Goal: Information Seeking & Learning: Learn about a topic

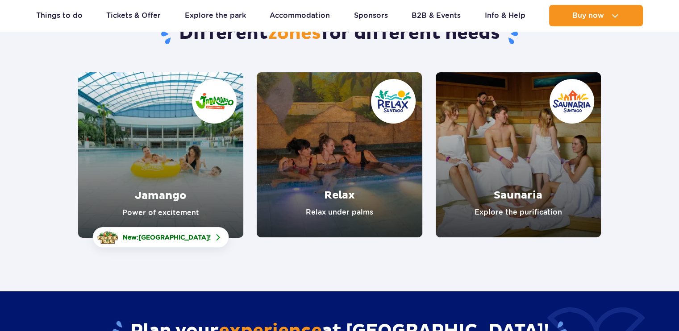
scroll to position [98, 0]
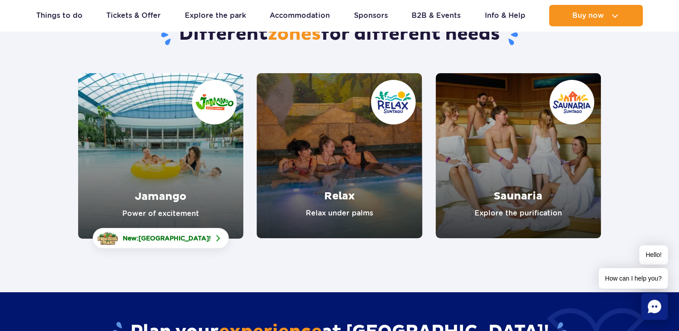
click at [167, 182] on link "Jamango" at bounding box center [160, 156] width 165 height 166
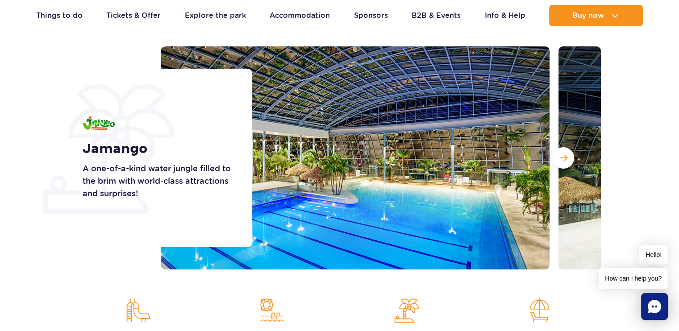
scroll to position [99, 0]
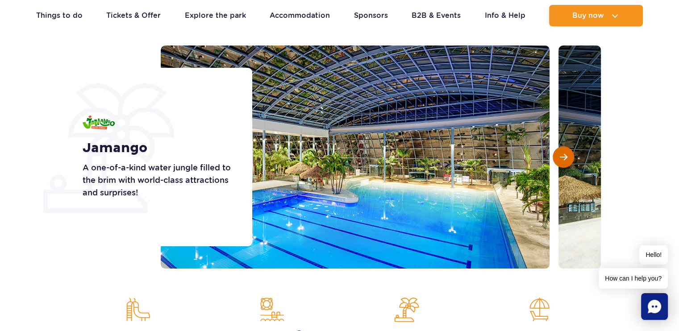
click at [566, 160] on span "Next slide" at bounding box center [564, 157] width 8 height 8
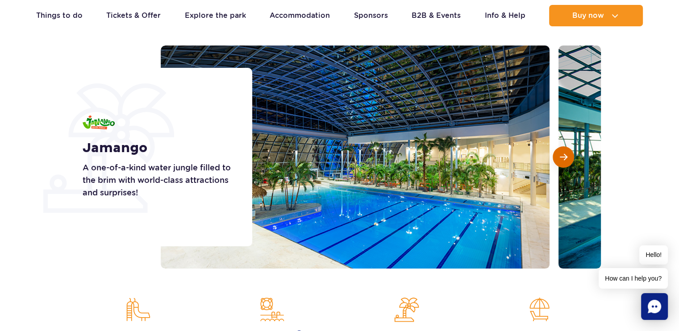
click at [560, 159] on span "Next slide" at bounding box center [564, 157] width 8 height 8
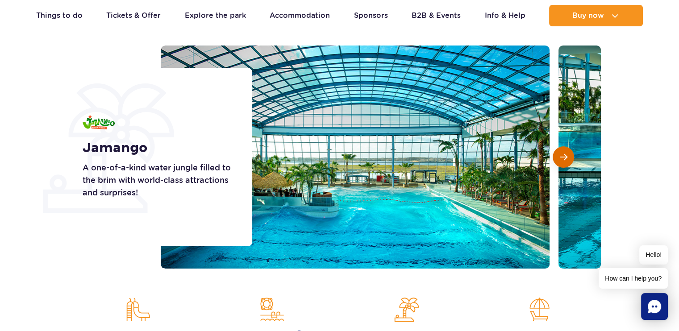
click at [560, 159] on span "Next slide" at bounding box center [564, 157] width 8 height 8
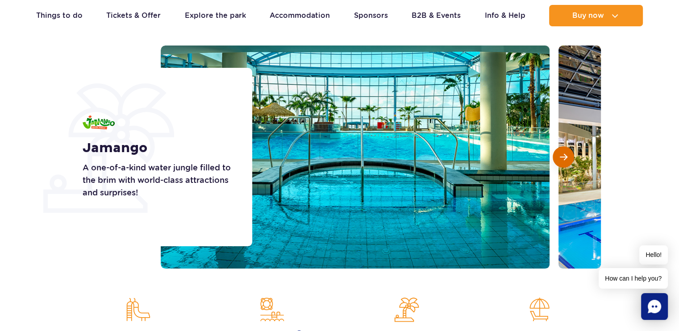
click at [560, 159] on span "Next slide" at bounding box center [564, 157] width 8 height 8
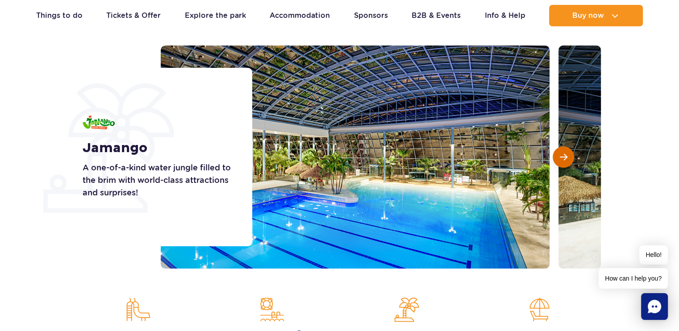
click at [560, 159] on span "Next slide" at bounding box center [564, 157] width 8 height 8
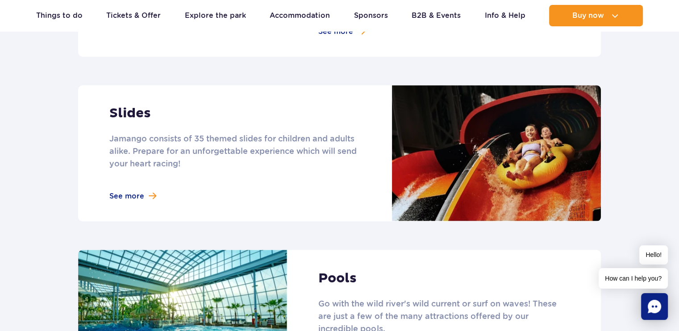
scroll to position [708, 0]
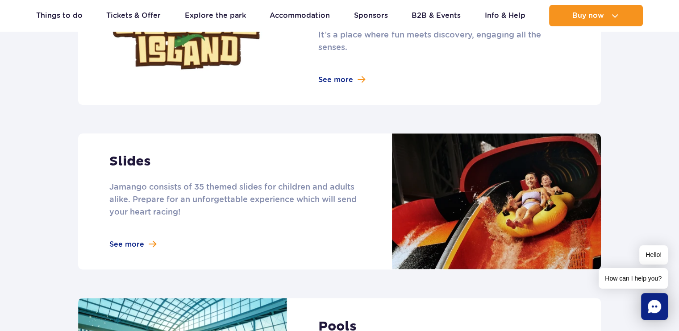
click at [132, 230] on link at bounding box center [339, 202] width 523 height 136
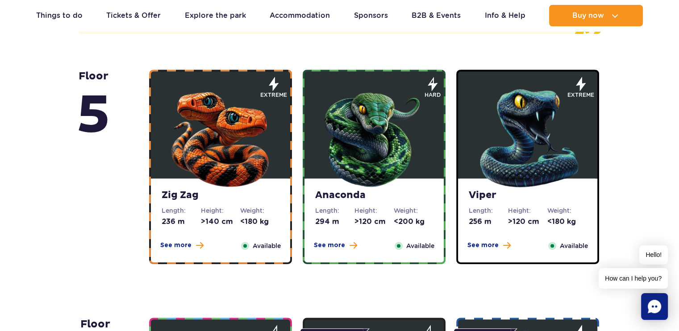
click at [223, 146] on img at bounding box center [220, 136] width 107 height 107
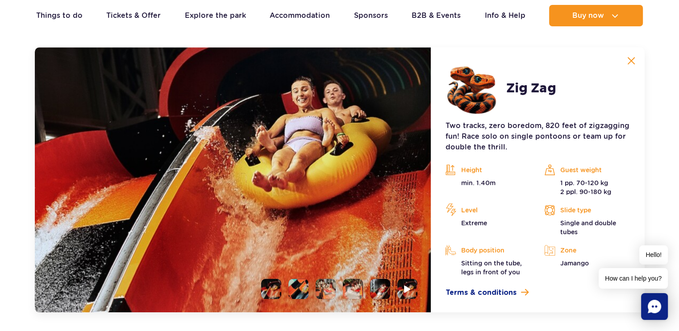
scroll to position [831, 0]
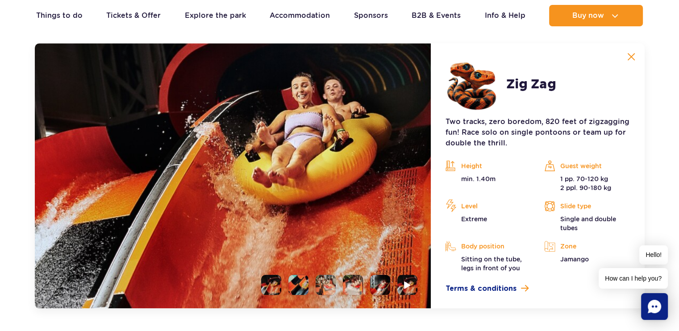
click at [293, 285] on li at bounding box center [299, 285] width 20 height 20
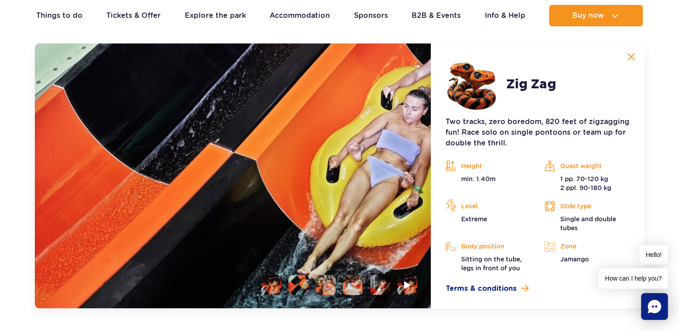
click at [325, 285] on li at bounding box center [326, 285] width 20 height 20
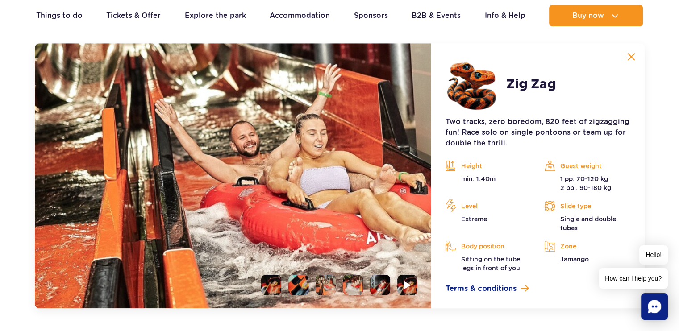
click at [325, 290] on img at bounding box center [326, 285] width 20 height 20
click at [353, 285] on li at bounding box center [353, 285] width 20 height 20
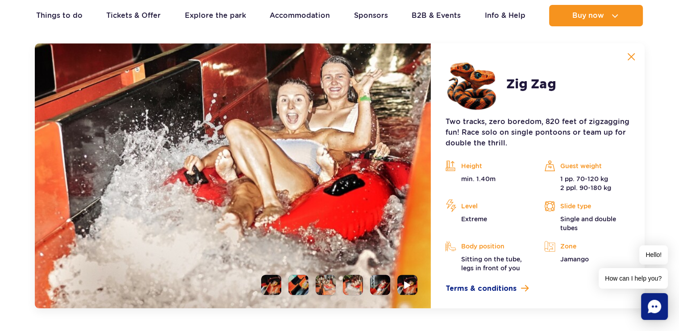
click at [379, 285] on li at bounding box center [380, 285] width 20 height 20
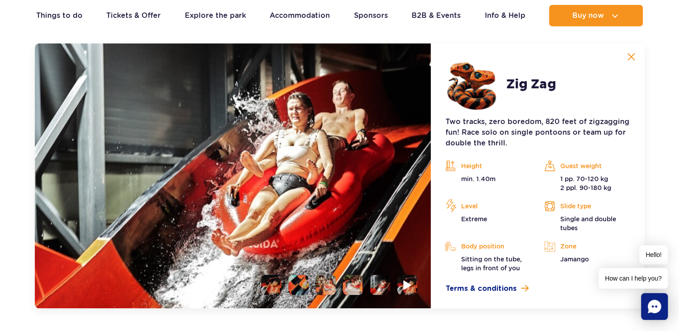
click at [402, 292] on li at bounding box center [408, 285] width 20 height 20
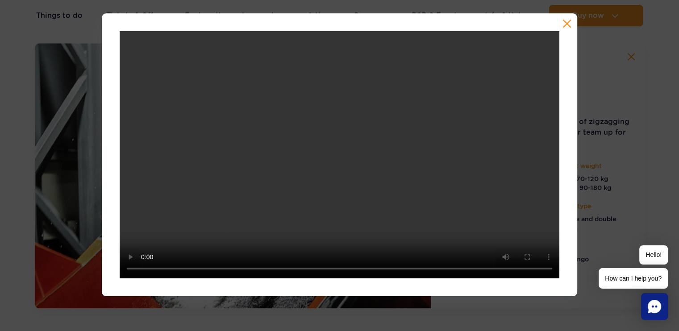
click at [60, 226] on div at bounding box center [339, 154] width 679 height 283
click at [569, 25] on button "button" at bounding box center [567, 23] width 9 height 9
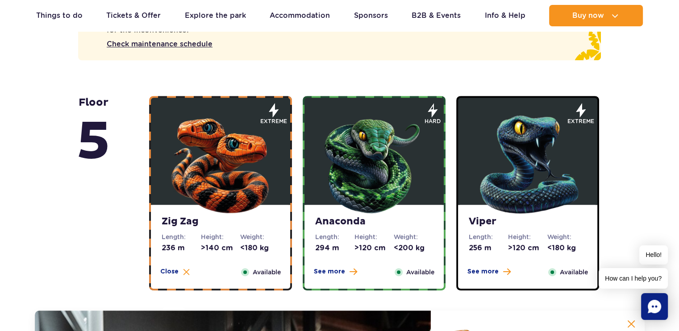
scroll to position [539, 0]
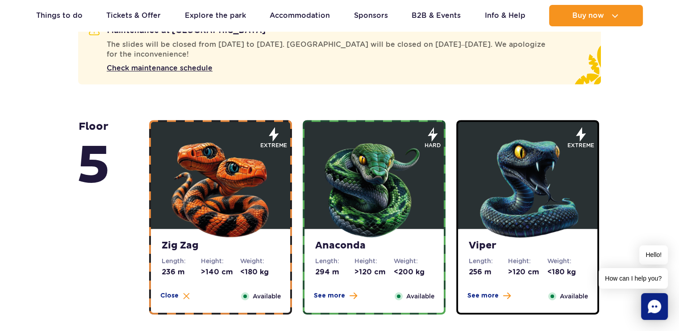
click at [369, 178] on img at bounding box center [374, 186] width 107 height 107
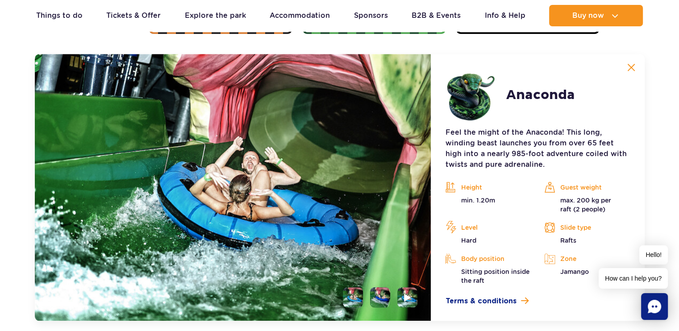
scroll to position [820, 0]
click at [384, 301] on li at bounding box center [380, 298] width 20 height 20
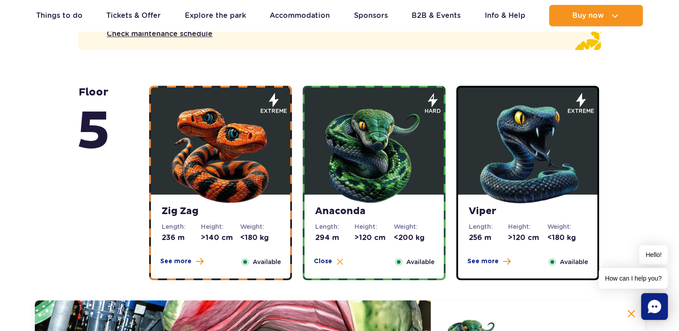
click at [523, 165] on img at bounding box center [527, 152] width 107 height 107
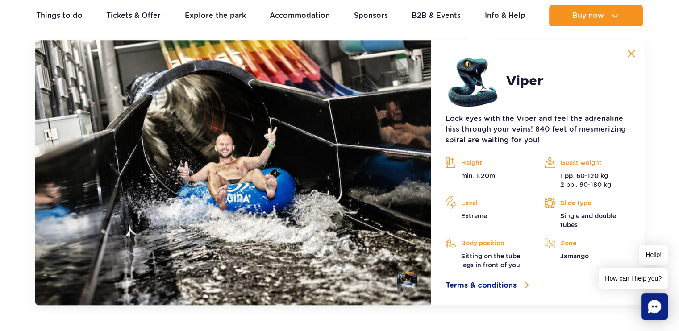
scroll to position [836, 0]
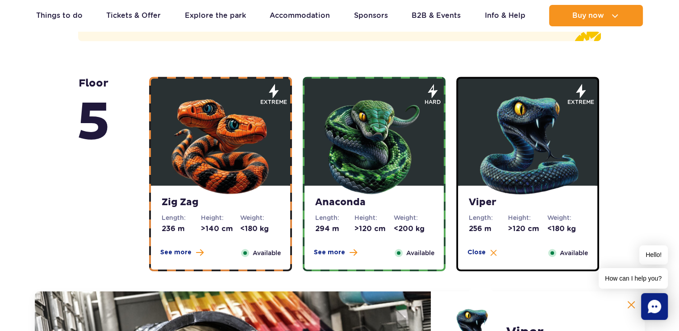
click at [232, 145] on img at bounding box center [220, 143] width 107 height 107
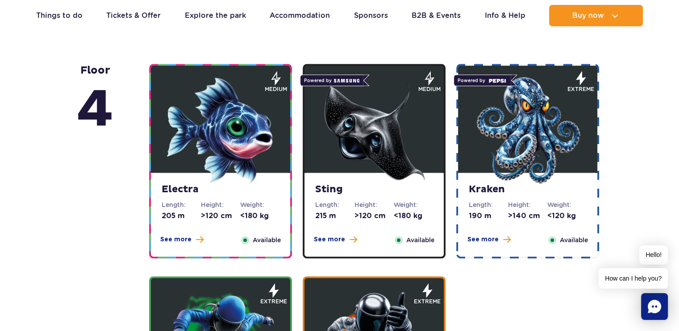
click at [226, 129] on img at bounding box center [220, 130] width 107 height 107
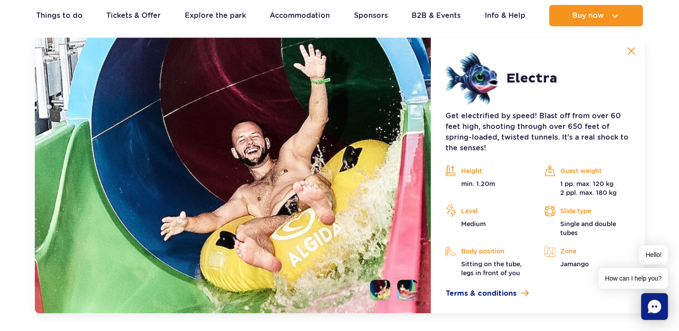
scroll to position [1086, 0]
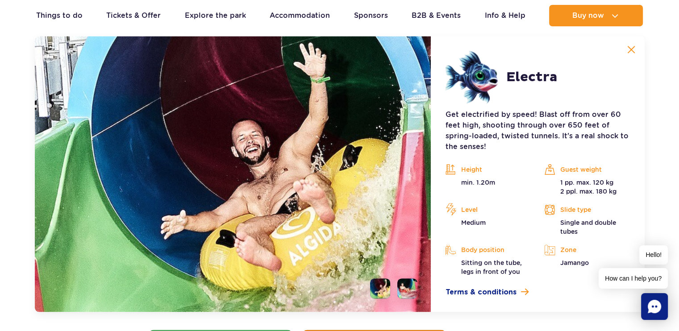
click at [405, 297] on li at bounding box center [408, 289] width 20 height 20
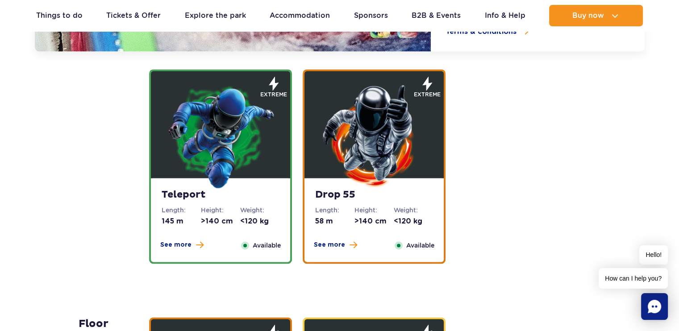
click at [223, 110] on img at bounding box center [220, 135] width 107 height 107
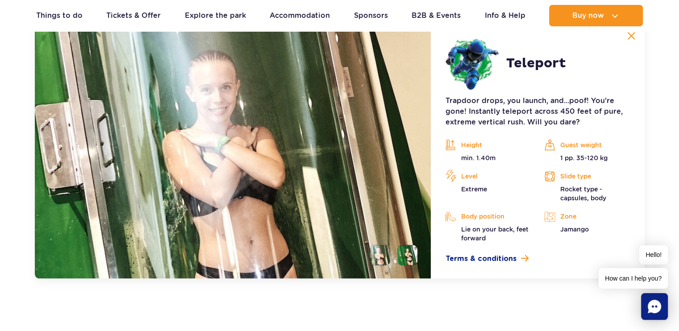
scroll to position [1291, 0]
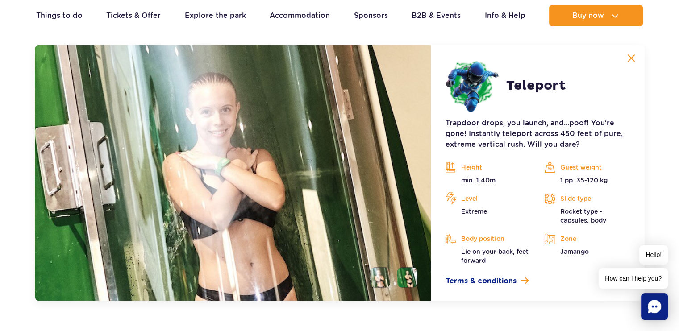
click at [404, 278] on li at bounding box center [408, 278] width 20 height 20
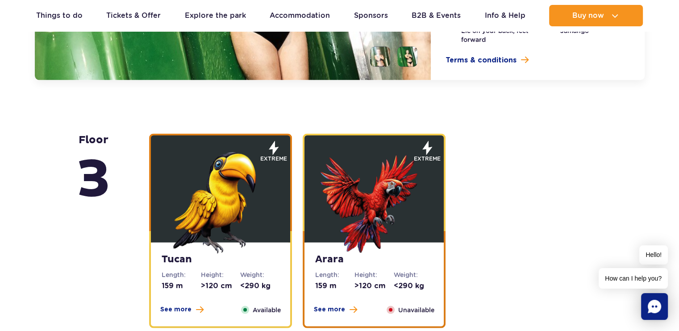
scroll to position [1522, 0]
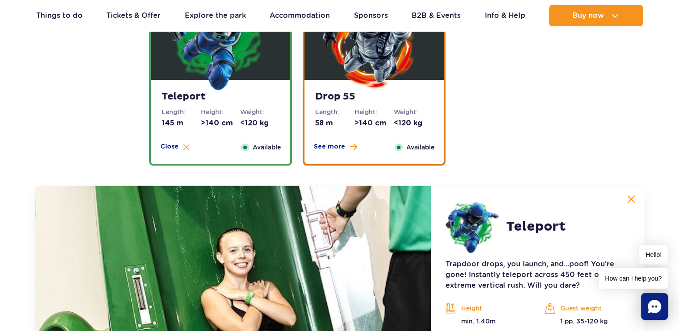
click at [339, 69] on img at bounding box center [374, 37] width 107 height 107
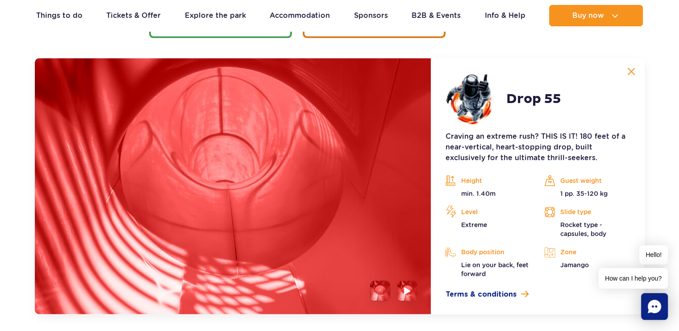
scroll to position [1281, 0]
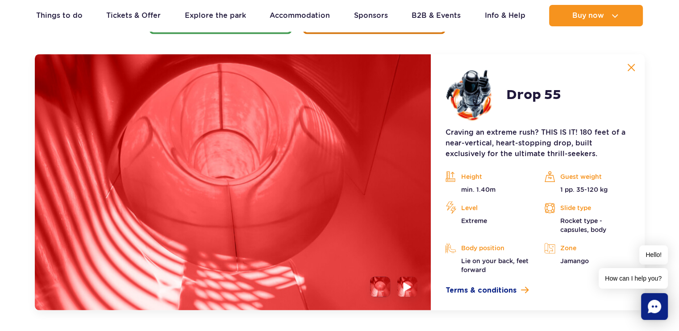
click at [402, 287] on li at bounding box center [408, 287] width 20 height 20
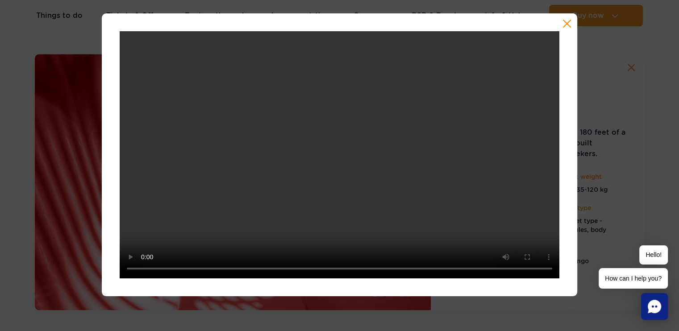
click at [39, 185] on div at bounding box center [339, 154] width 679 height 283
click at [0, 171] on div at bounding box center [339, 154] width 679 height 283
click at [567, 21] on button "button" at bounding box center [567, 23] width 9 height 9
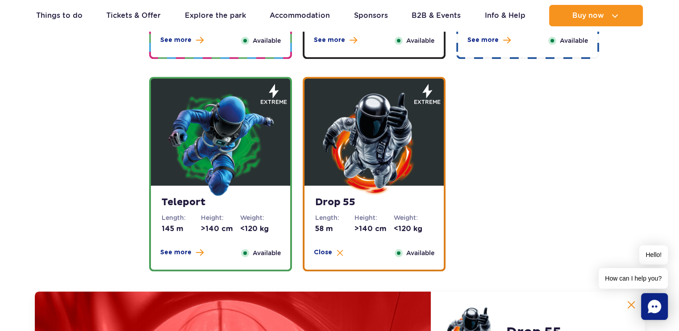
scroll to position [1029, 0]
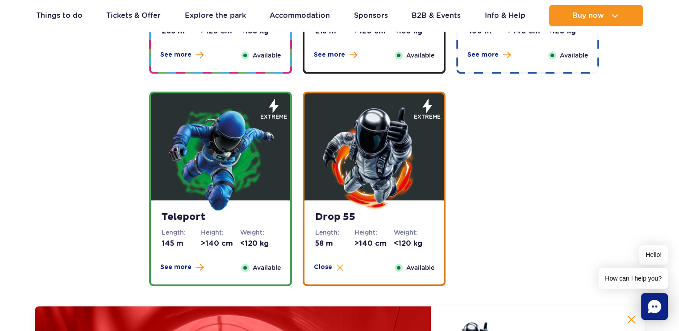
click at [219, 180] on img at bounding box center [220, 158] width 107 height 107
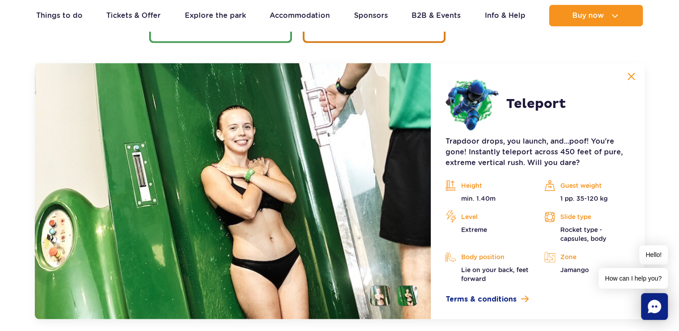
scroll to position [1281, 0]
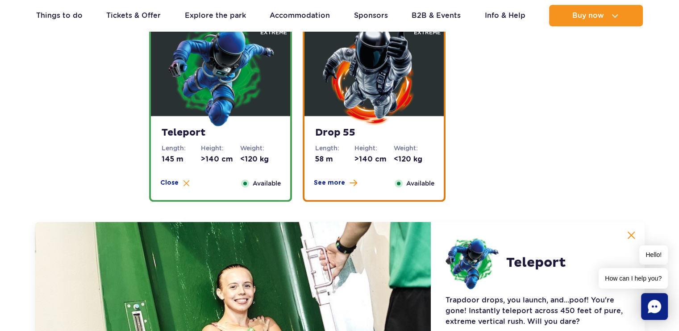
click at [368, 79] on img at bounding box center [374, 73] width 107 height 107
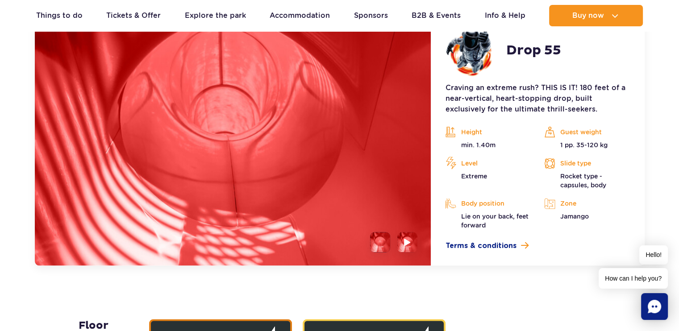
scroll to position [1528, 0]
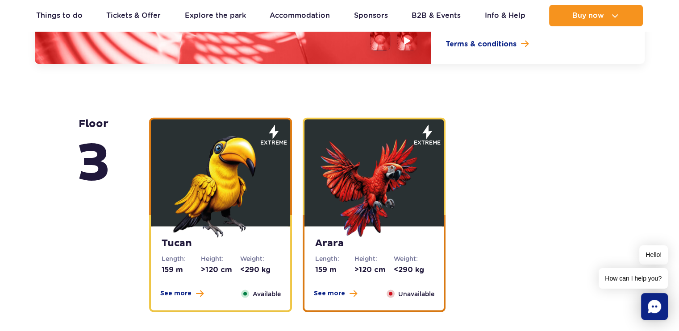
click at [231, 153] on img at bounding box center [220, 183] width 107 height 107
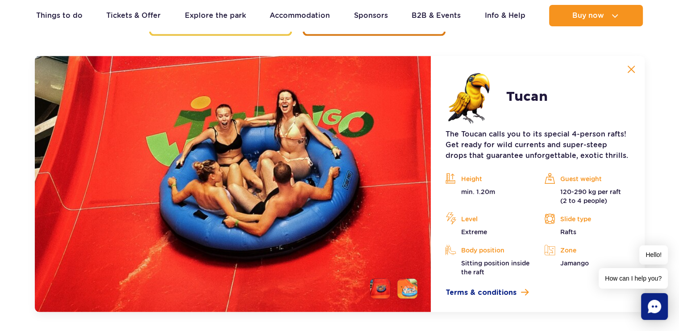
scroll to position [1529, 0]
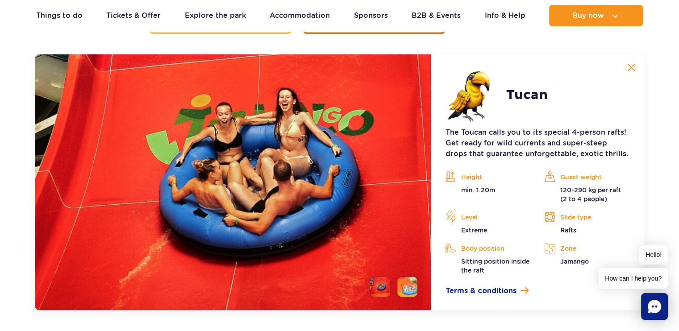
click at [411, 289] on li at bounding box center [408, 287] width 20 height 20
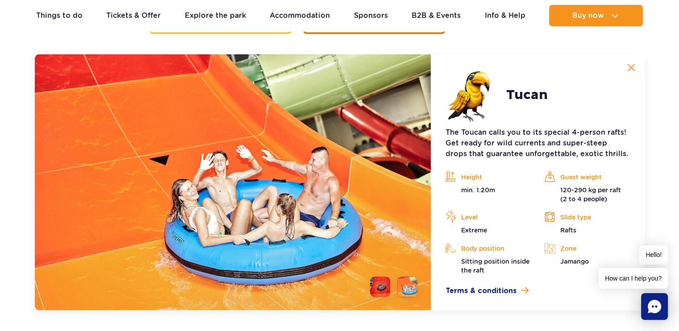
click at [382, 290] on li at bounding box center [380, 287] width 20 height 20
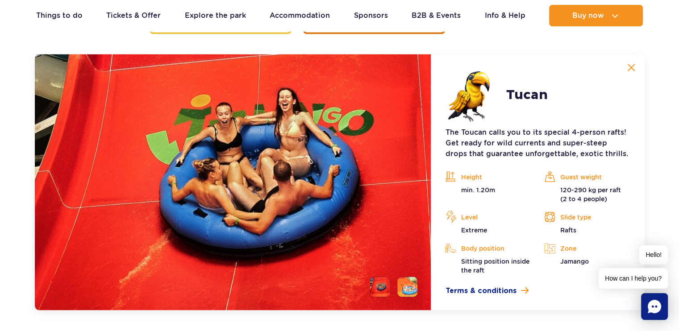
click at [402, 291] on li at bounding box center [408, 287] width 20 height 20
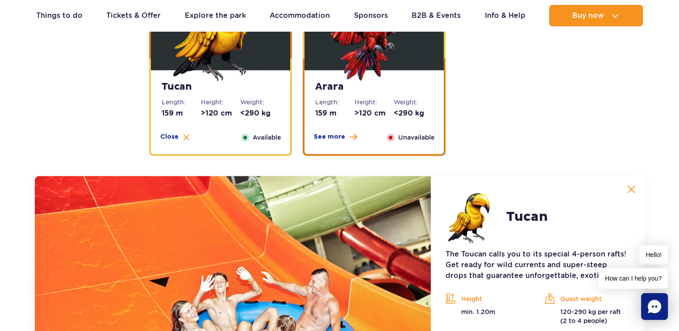
click at [370, 51] on img at bounding box center [374, 27] width 107 height 107
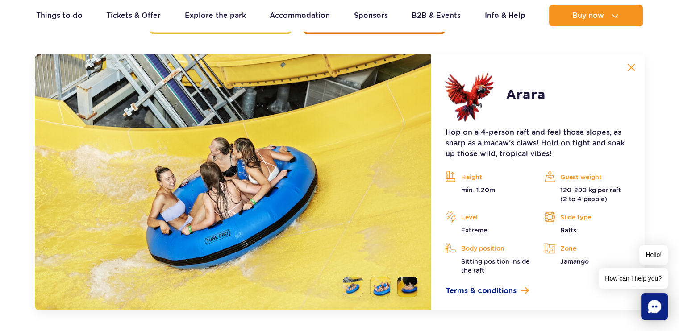
click at [384, 288] on li at bounding box center [380, 287] width 20 height 20
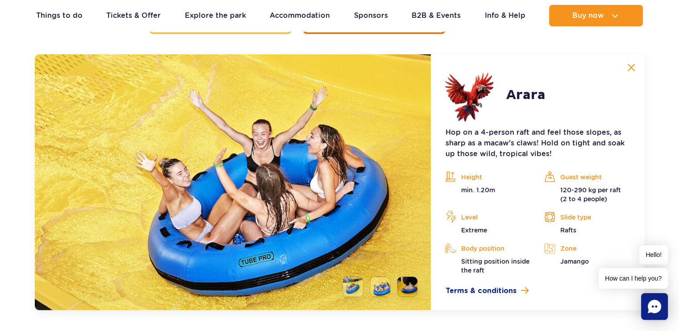
click at [409, 288] on li at bounding box center [408, 287] width 20 height 20
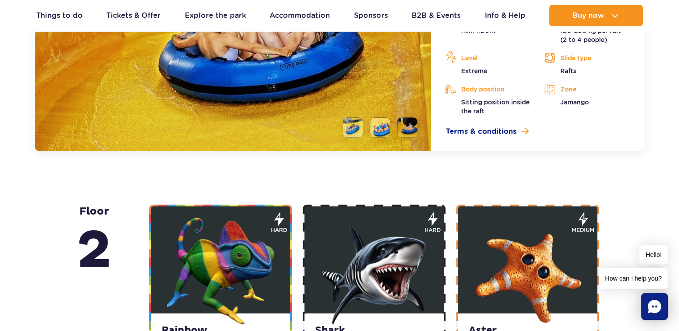
scroll to position [1793, 0]
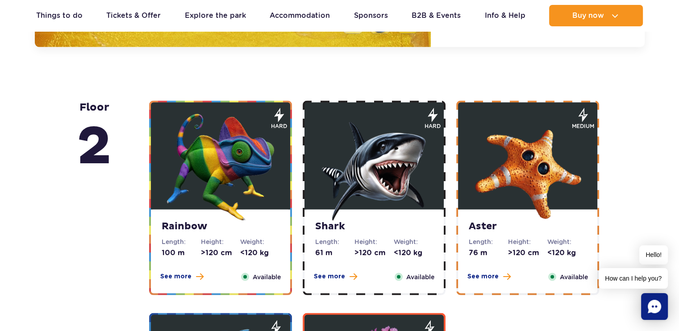
click at [244, 150] on img at bounding box center [220, 167] width 107 height 107
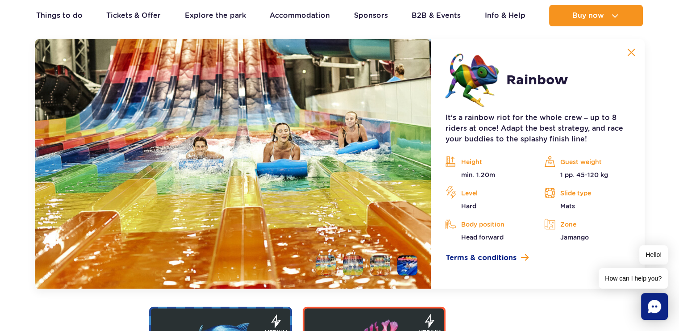
scroll to position [1778, 0]
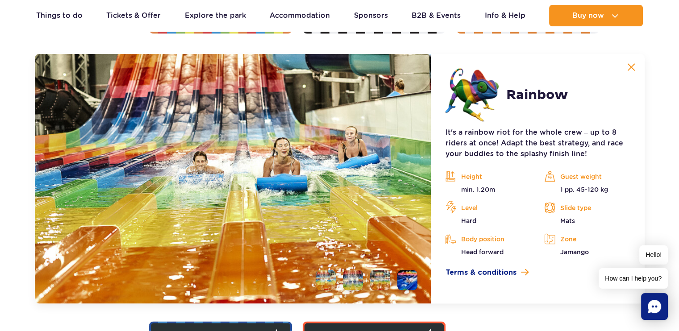
click at [347, 278] on li at bounding box center [353, 281] width 20 height 20
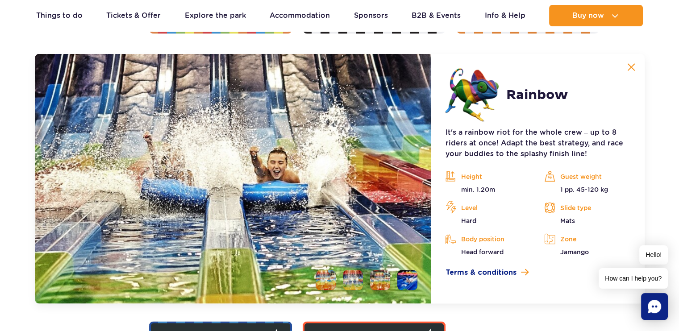
click at [381, 283] on li at bounding box center [380, 281] width 20 height 20
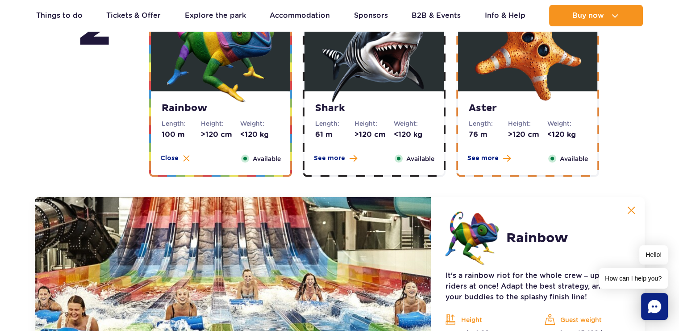
click at [365, 78] on img at bounding box center [374, 48] width 107 height 107
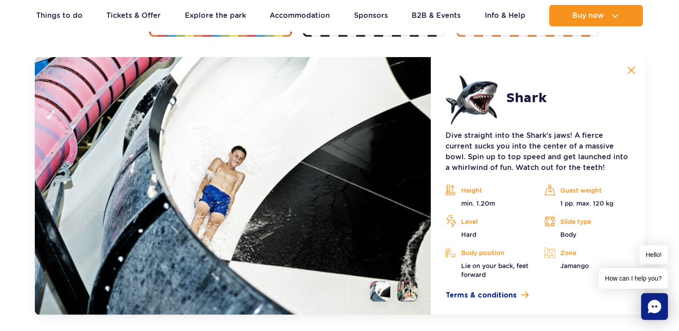
scroll to position [1773, 0]
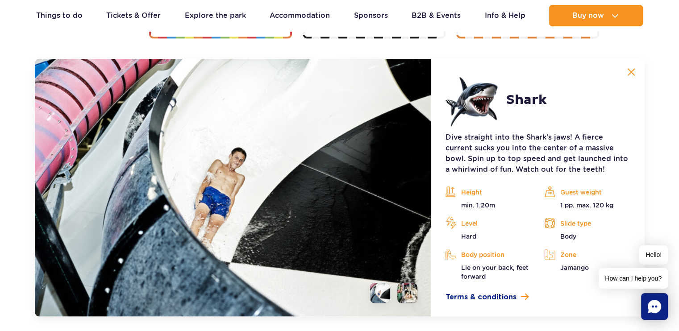
click at [415, 291] on li at bounding box center [408, 294] width 20 height 20
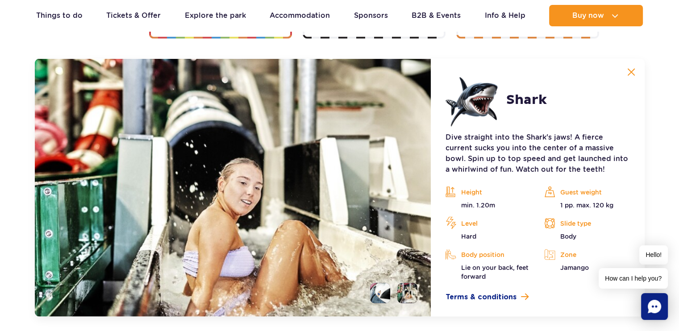
click at [385, 300] on li at bounding box center [380, 294] width 20 height 20
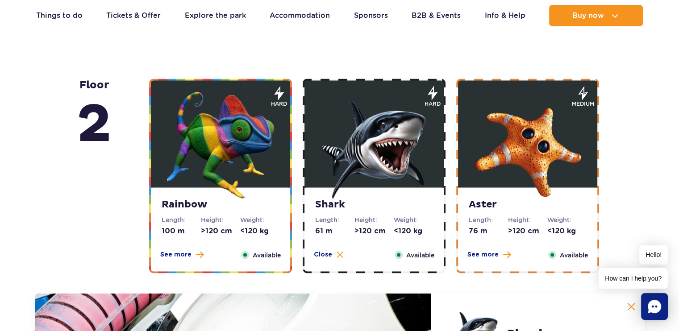
click at [482, 157] on img at bounding box center [527, 145] width 107 height 107
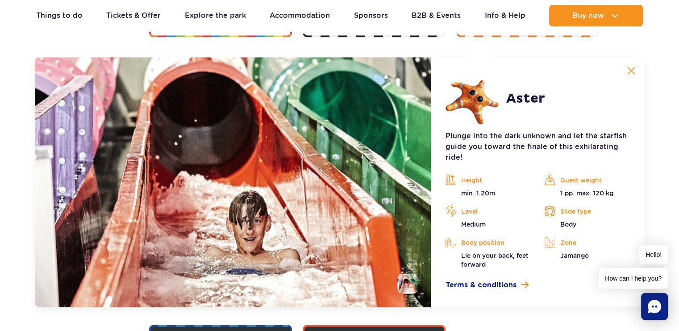
scroll to position [1778, 0]
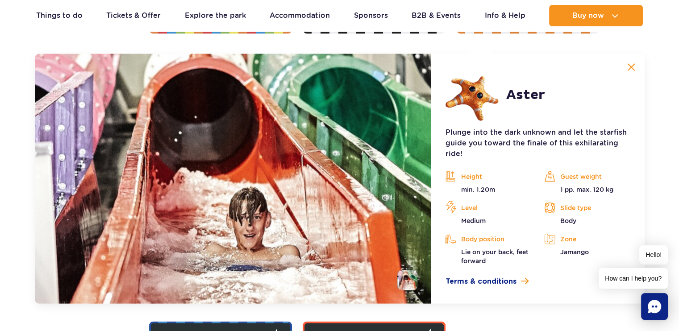
click at [407, 281] on li at bounding box center [408, 281] width 20 height 20
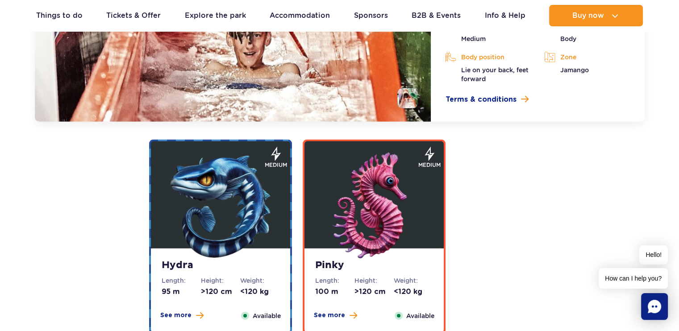
scroll to position [1985, 0]
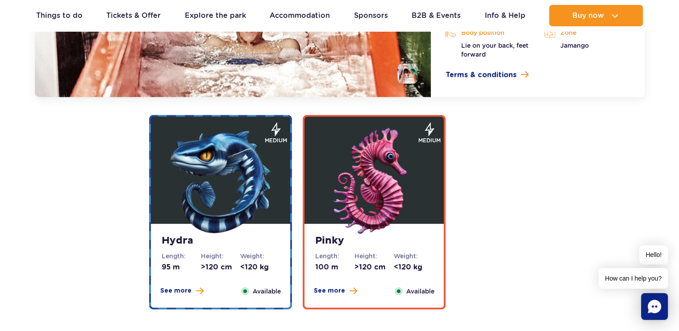
click at [226, 186] on img at bounding box center [220, 181] width 107 height 107
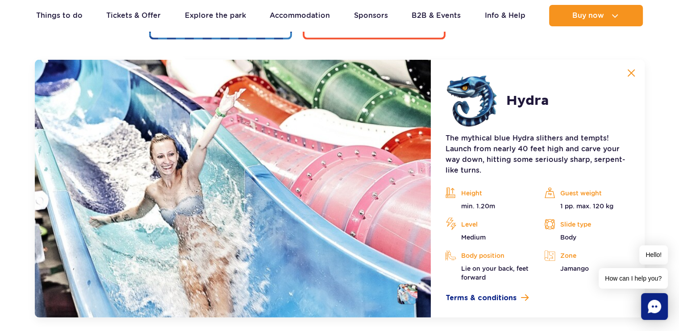
scroll to position [1990, 0]
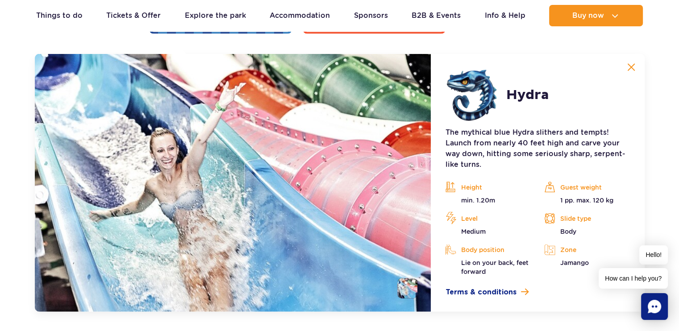
click at [406, 289] on li at bounding box center [408, 289] width 20 height 20
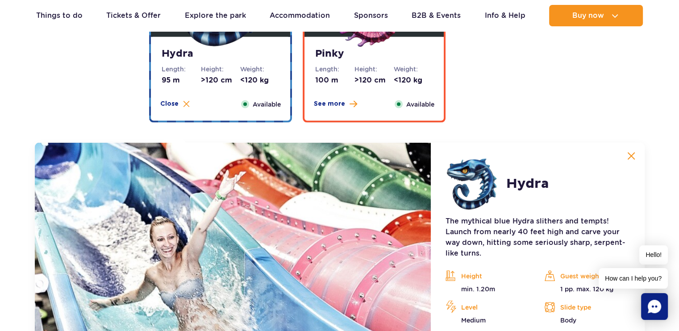
scroll to position [1845, 0]
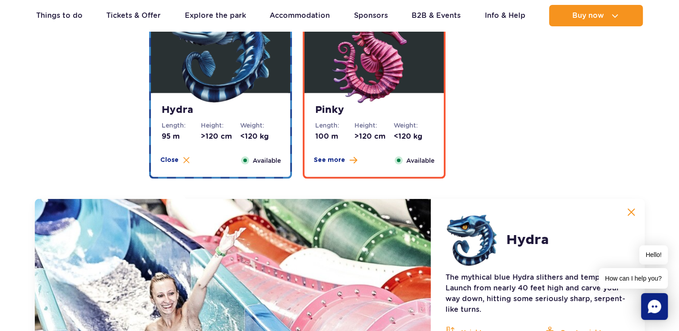
click at [365, 60] on img at bounding box center [374, 50] width 107 height 107
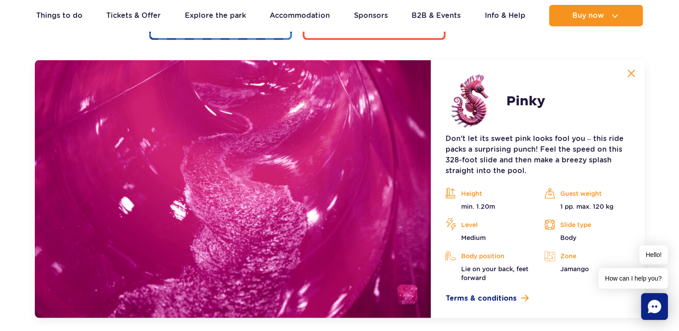
scroll to position [1990, 0]
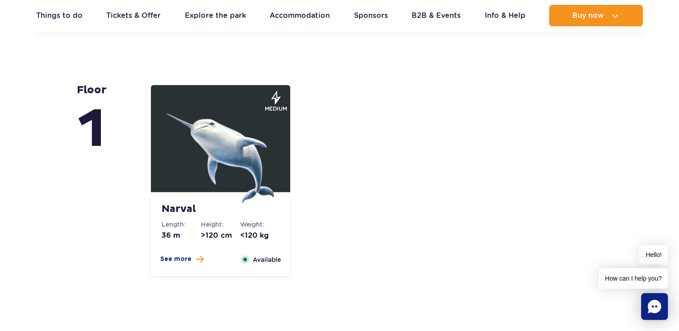
click at [223, 129] on img at bounding box center [220, 149] width 107 height 107
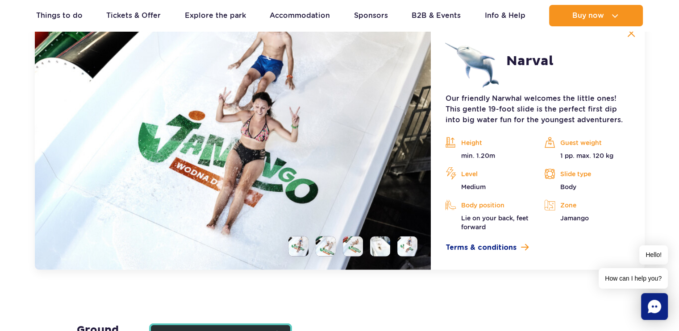
scroll to position [2239, 0]
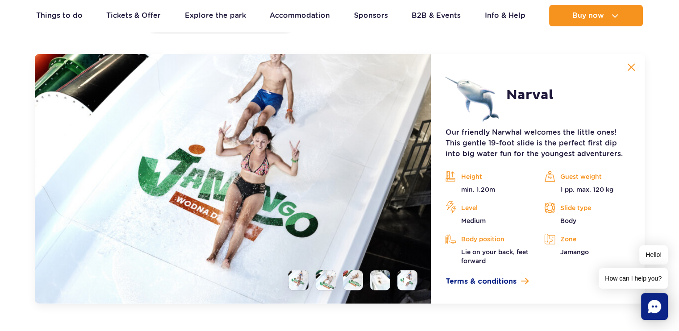
click at [329, 283] on li at bounding box center [326, 281] width 20 height 20
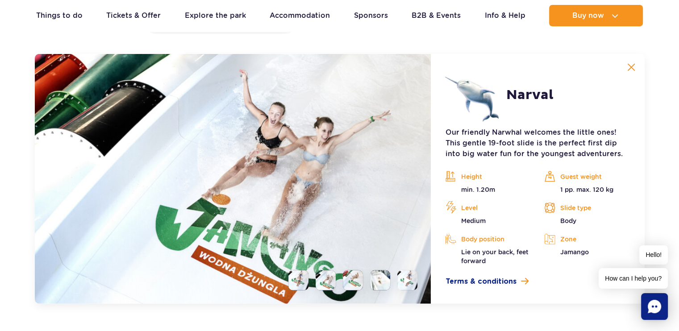
click at [362, 288] on li at bounding box center [353, 281] width 20 height 20
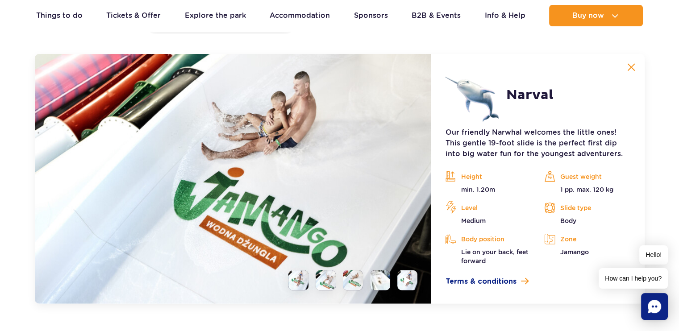
click at [385, 285] on li at bounding box center [380, 281] width 20 height 20
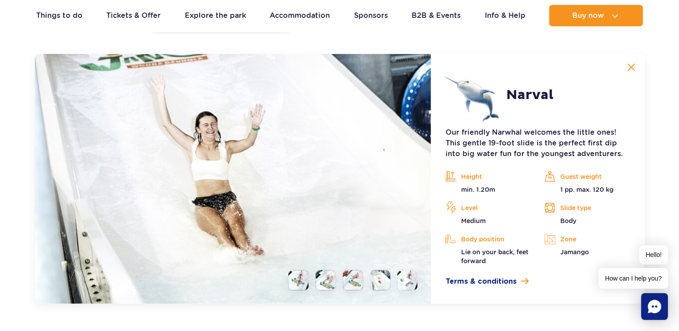
click at [404, 282] on img at bounding box center [408, 281] width 8 height 10
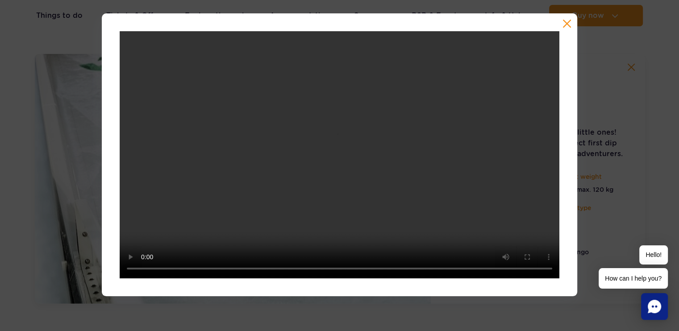
click at [53, 201] on div at bounding box center [339, 154] width 679 height 283
click at [564, 26] on button "button" at bounding box center [567, 23] width 9 height 9
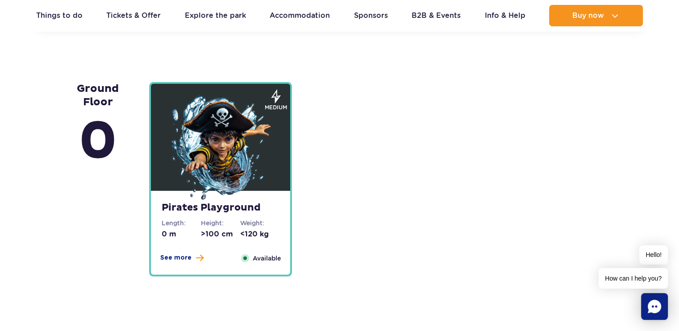
scroll to position [2516, 0]
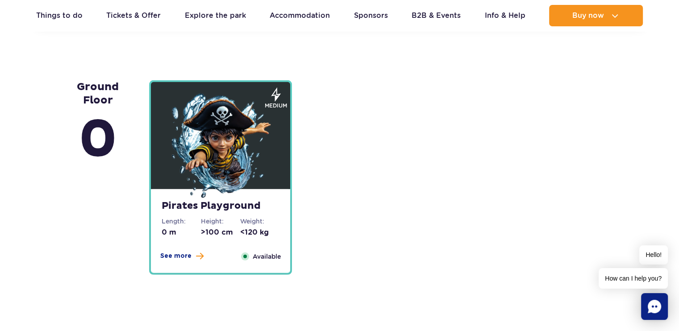
click at [186, 155] on img at bounding box center [220, 146] width 107 height 107
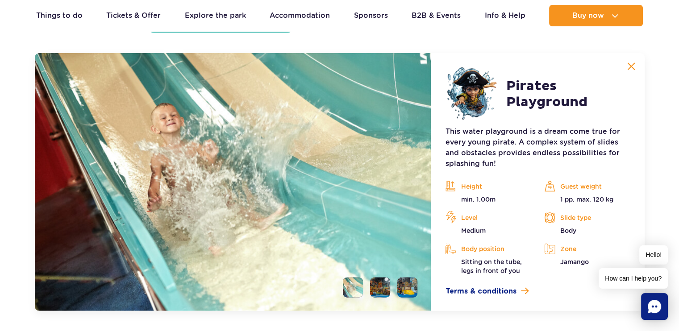
scroll to position [2487, 0]
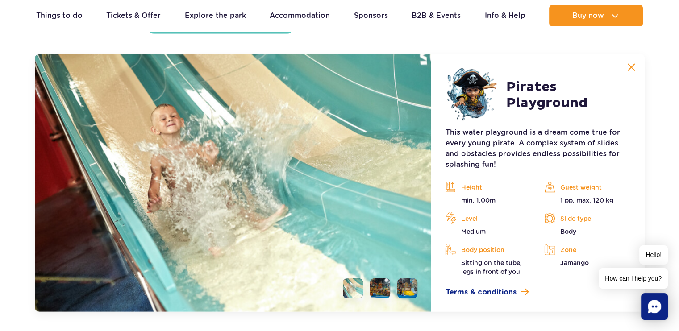
click at [379, 288] on li at bounding box center [380, 289] width 20 height 20
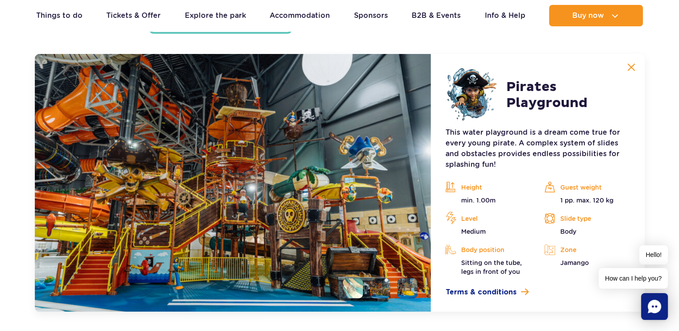
click at [408, 289] on li at bounding box center [408, 289] width 20 height 20
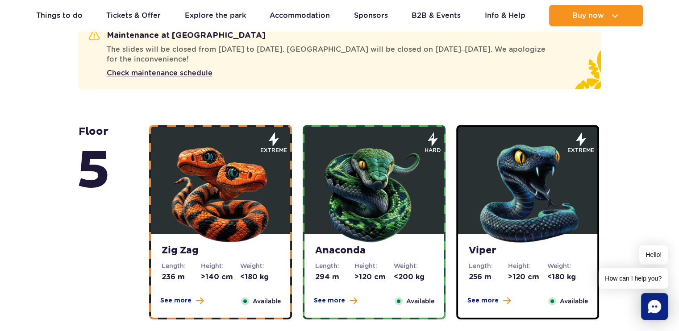
click at [220, 170] on img at bounding box center [220, 191] width 107 height 107
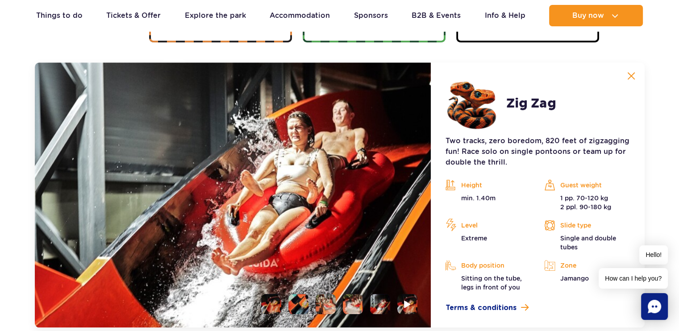
scroll to position [820, 0]
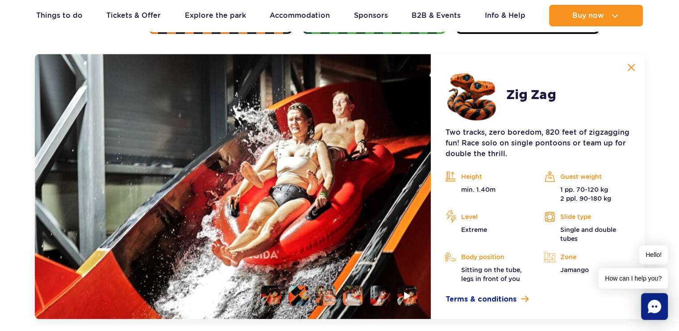
click at [302, 294] on li at bounding box center [299, 296] width 20 height 20
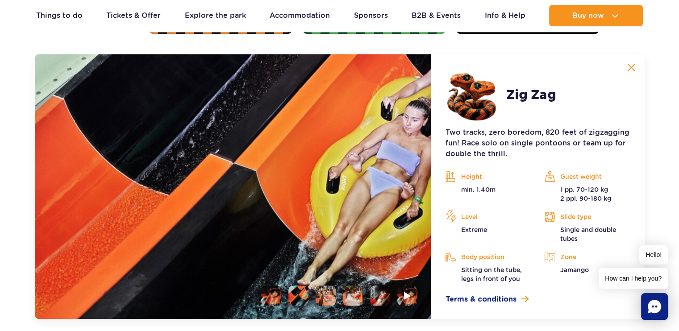
click at [323, 292] on li at bounding box center [326, 296] width 20 height 20
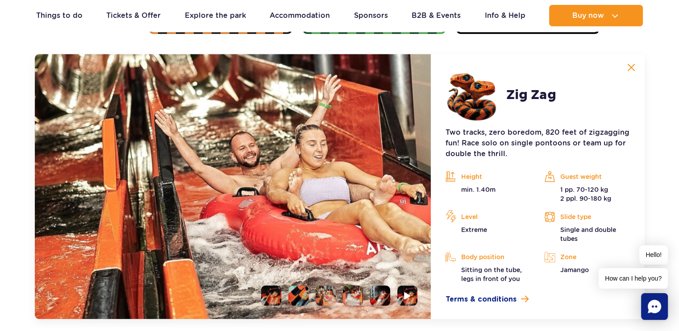
click at [353, 295] on li at bounding box center [353, 296] width 20 height 20
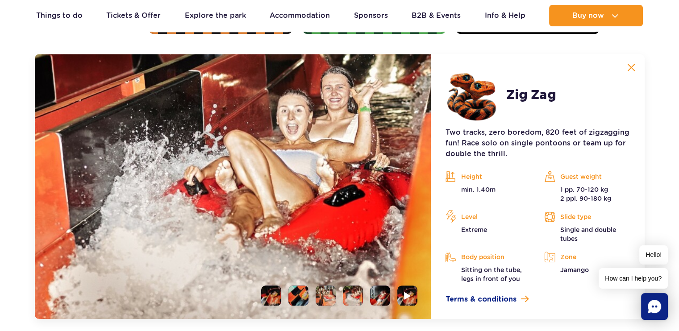
click at [381, 300] on li at bounding box center [380, 296] width 20 height 20
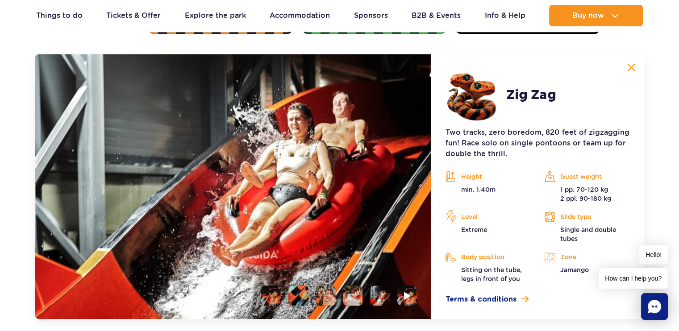
click at [272, 301] on li at bounding box center [271, 296] width 20 height 20
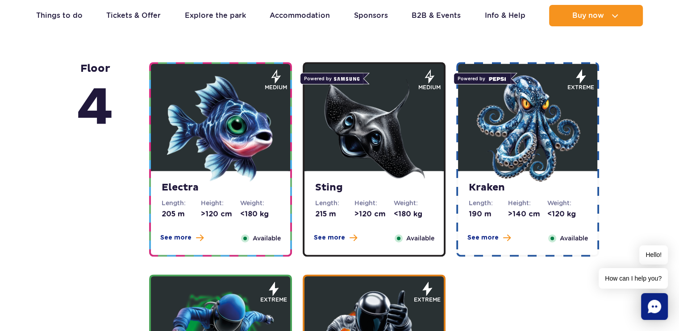
scroll to position [1131, 0]
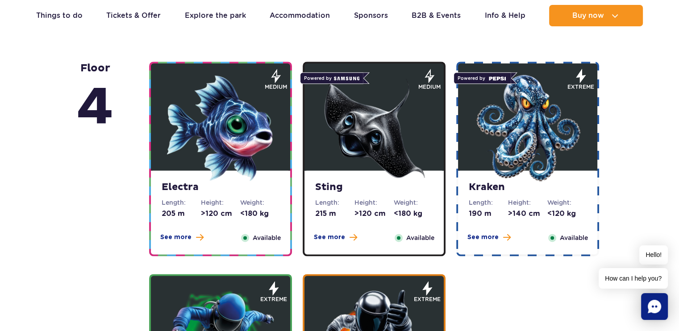
click at [373, 122] on img at bounding box center [374, 128] width 107 height 107
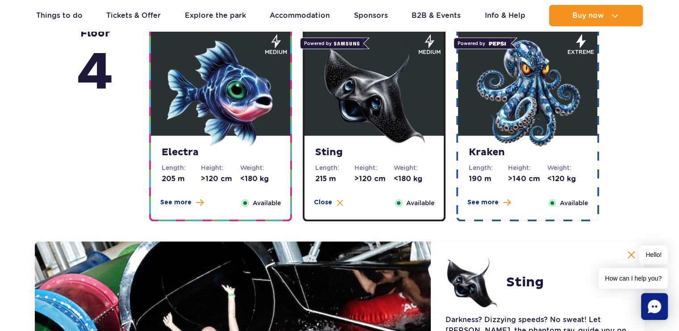
scroll to position [880, 0]
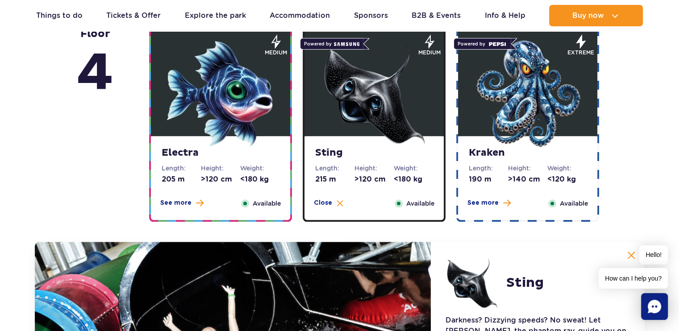
click at [535, 100] on img at bounding box center [527, 93] width 107 height 107
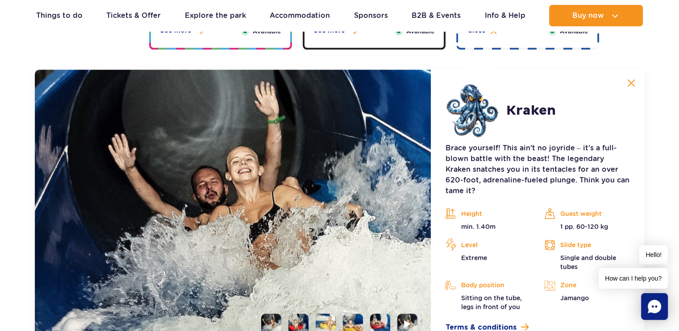
scroll to position [1068, 0]
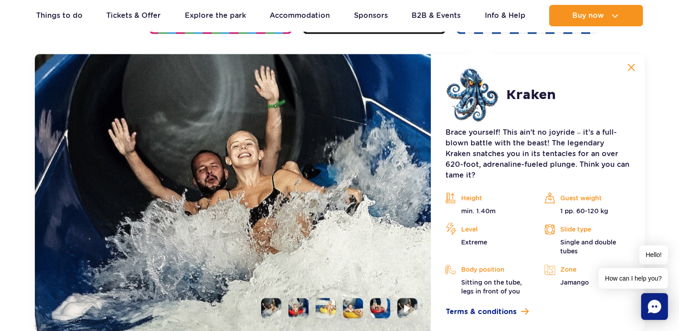
click at [302, 303] on li at bounding box center [299, 308] width 20 height 20
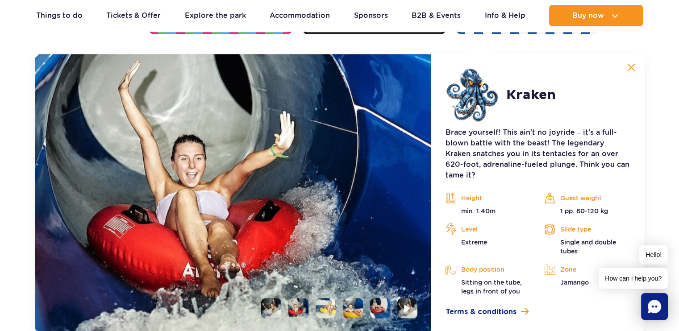
click at [320, 298] on li at bounding box center [326, 308] width 20 height 20
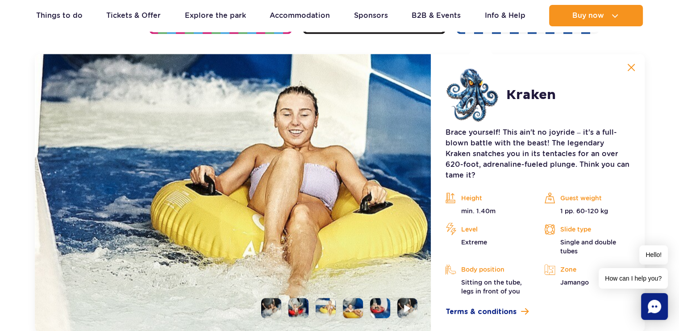
click at [359, 298] on li at bounding box center [353, 308] width 20 height 20
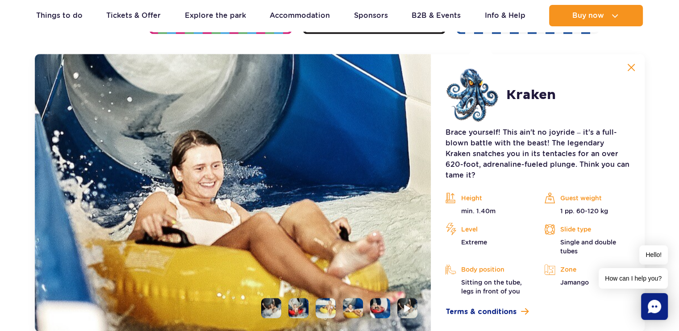
click at [377, 298] on li at bounding box center [380, 308] width 20 height 20
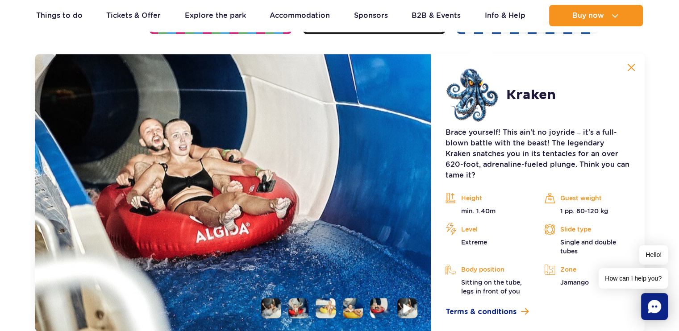
click at [406, 303] on img at bounding box center [408, 308] width 8 height 10
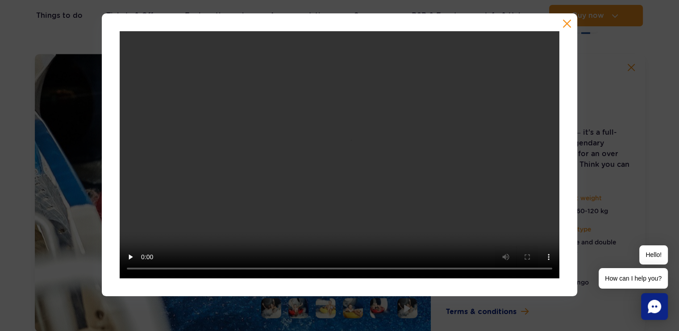
click at [10, 219] on div at bounding box center [339, 154] width 679 height 283
click at [566, 26] on button "button" at bounding box center [567, 23] width 9 height 9
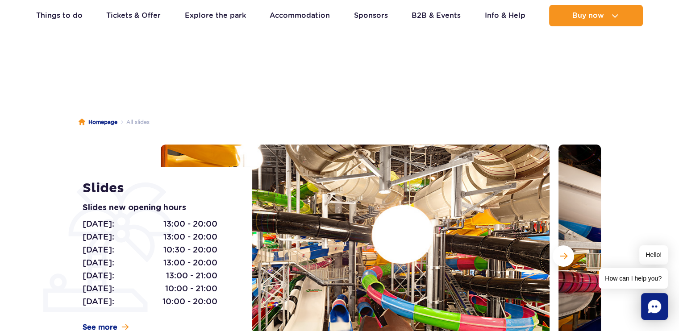
scroll to position [66, 0]
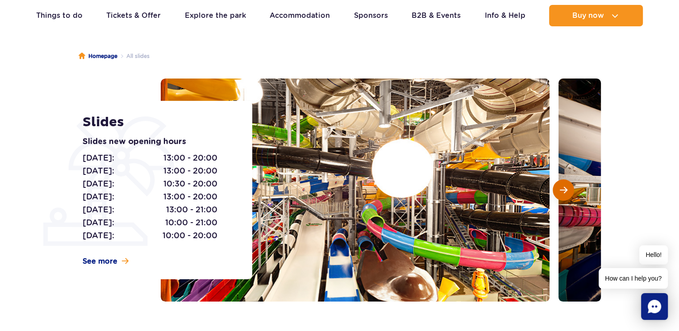
click at [563, 189] on span "Next slide" at bounding box center [564, 190] width 8 height 8
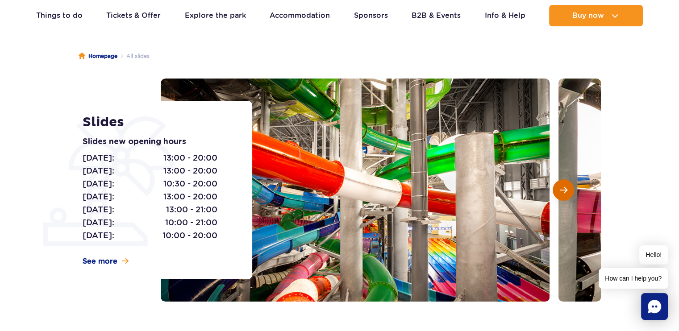
click at [563, 189] on span "Next slide" at bounding box center [564, 190] width 8 height 8
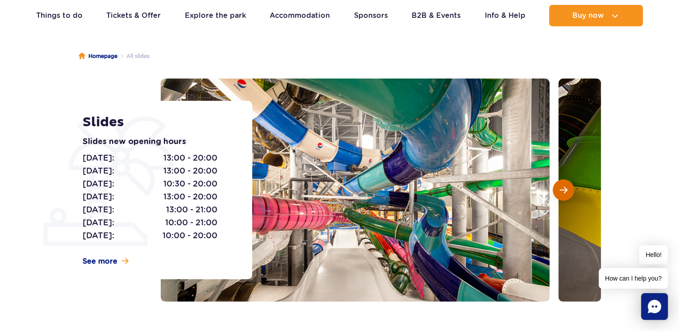
click at [563, 189] on span "Next slide" at bounding box center [564, 190] width 8 height 8
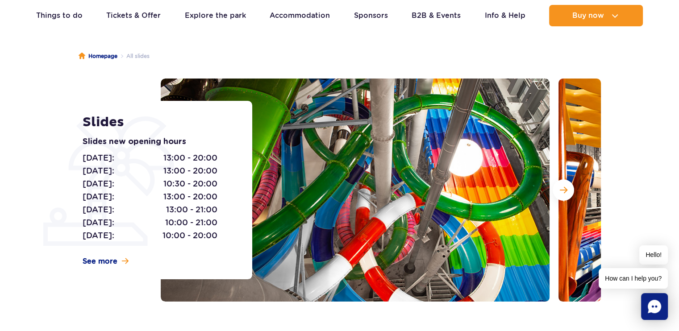
scroll to position [0, 0]
